Goal: Task Accomplishment & Management: Use online tool/utility

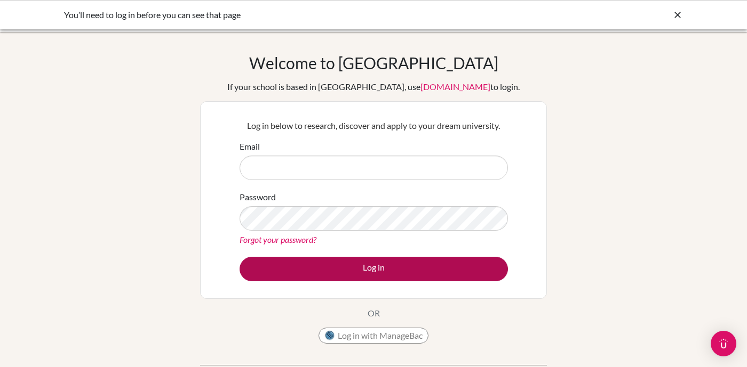
type input "[PERSON_NAME][EMAIL_ADDRESS][DOMAIN_NAME]"
click at [375, 271] on button "Log in" at bounding box center [373, 269] width 268 height 25
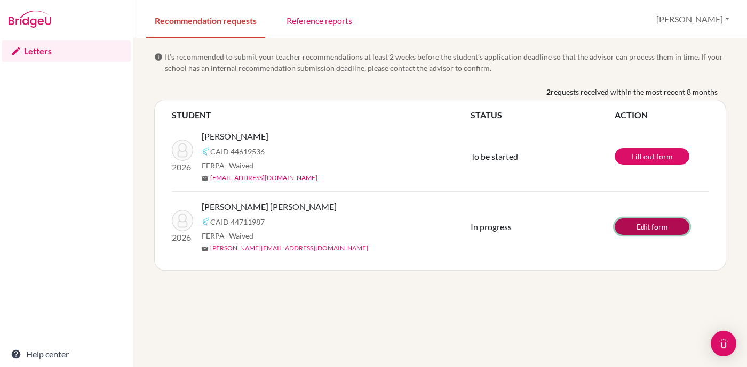
click at [635, 225] on link "Edit form" at bounding box center [651, 227] width 75 height 17
